Goal: Information Seeking & Learning: Learn about a topic

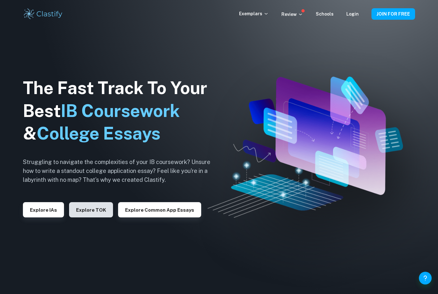
click at [85, 218] on button "Explore TOK" at bounding box center [91, 209] width 44 height 15
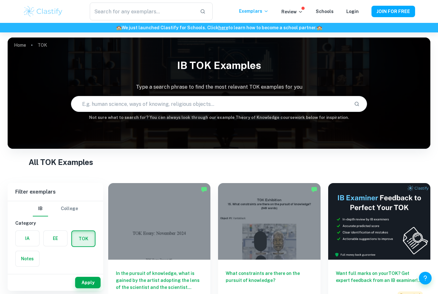
click at [142, 100] on input "text" at bounding box center [210, 104] width 278 height 18
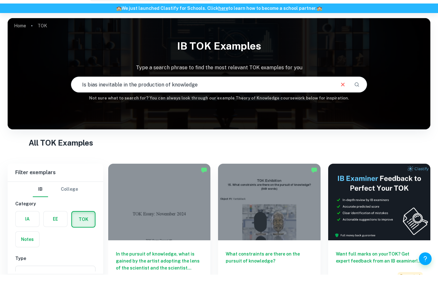
type input "Is bias inevitable in the production of knowledge"
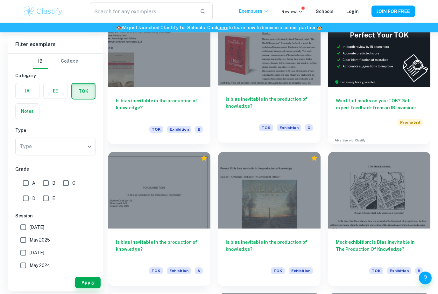
scroll to position [173, 0]
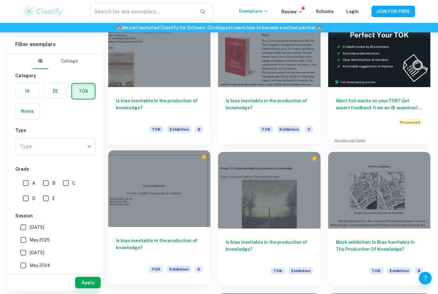
click at [186, 210] on div at bounding box center [159, 189] width 102 height 77
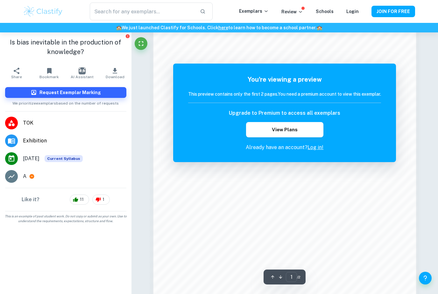
scroll to position [433, 0]
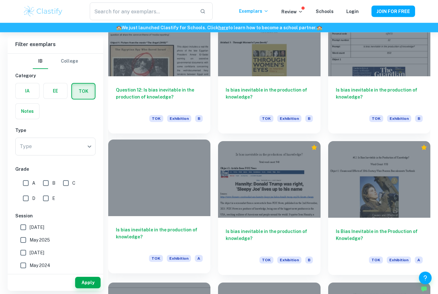
scroll to position [608, 0]
click at [177, 248] on div "Is bias inevitable in the production of knowledge? TOK Exhibition A" at bounding box center [159, 244] width 102 height 57
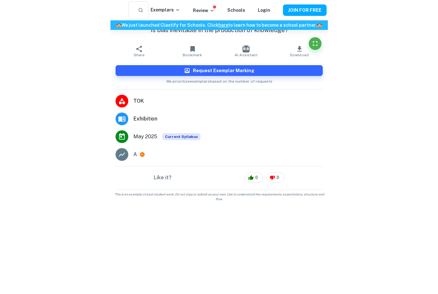
scroll to position [426, 0]
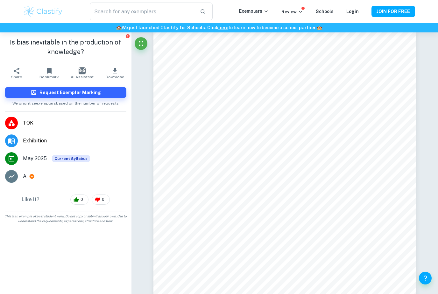
click at [2, 201] on div "Like it? 0 0" at bounding box center [65, 199] width 131 height 23
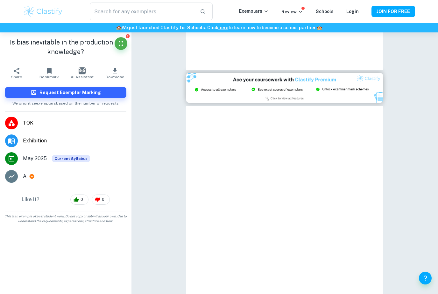
scroll to position [571, 0]
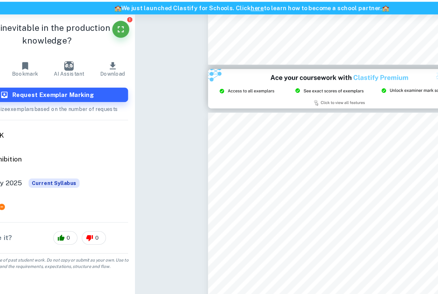
type input "2"
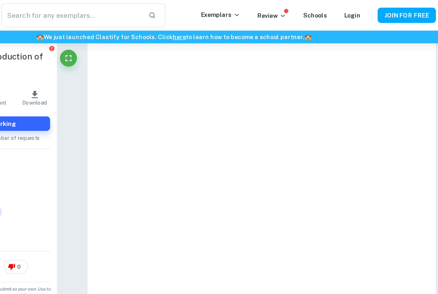
scroll to position [398, 0]
